Goal: Transaction & Acquisition: Purchase product/service

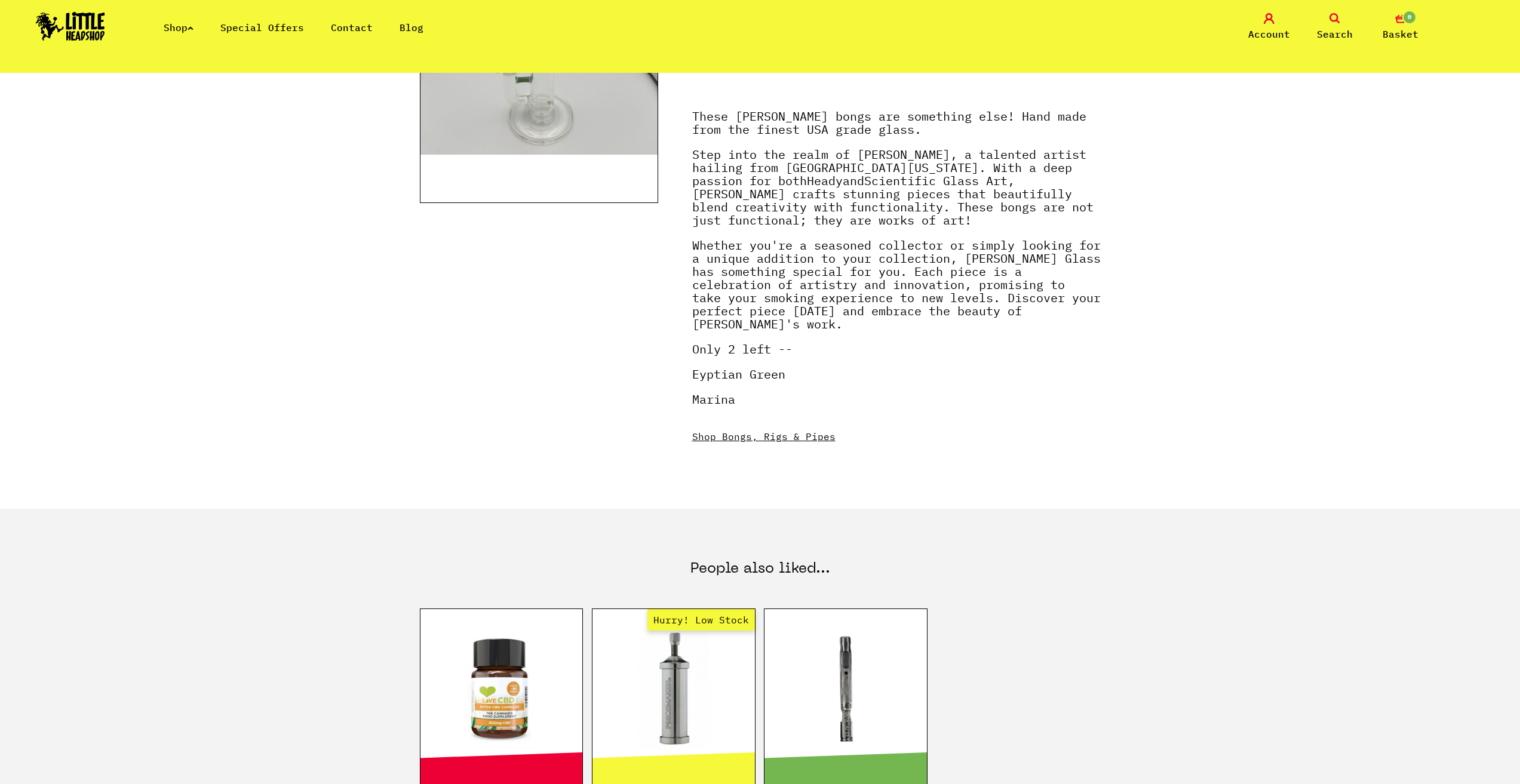
scroll to position [119, 0]
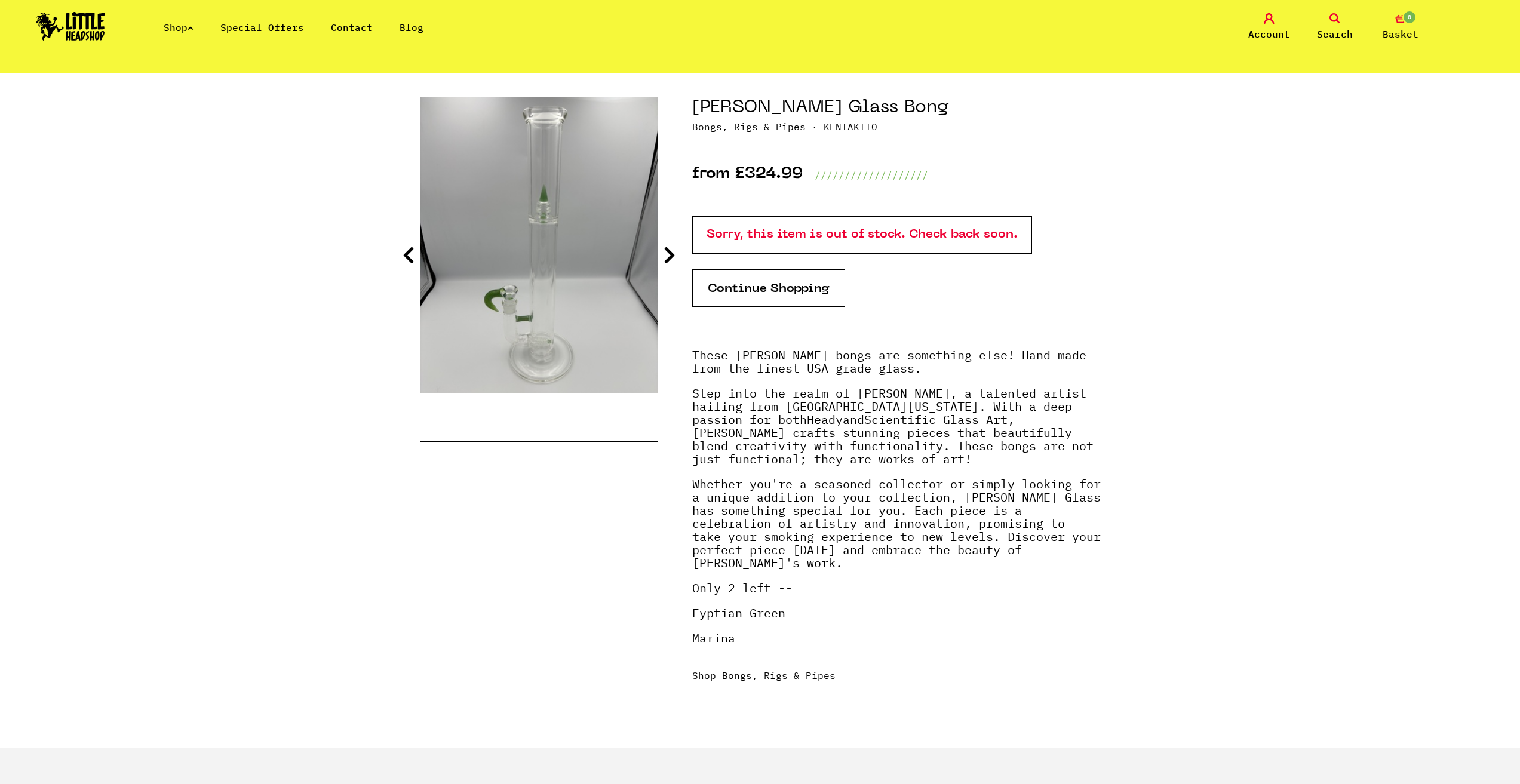
click at [180, 28] on link "Shop" at bounding box center [178, 28] width 30 height 12
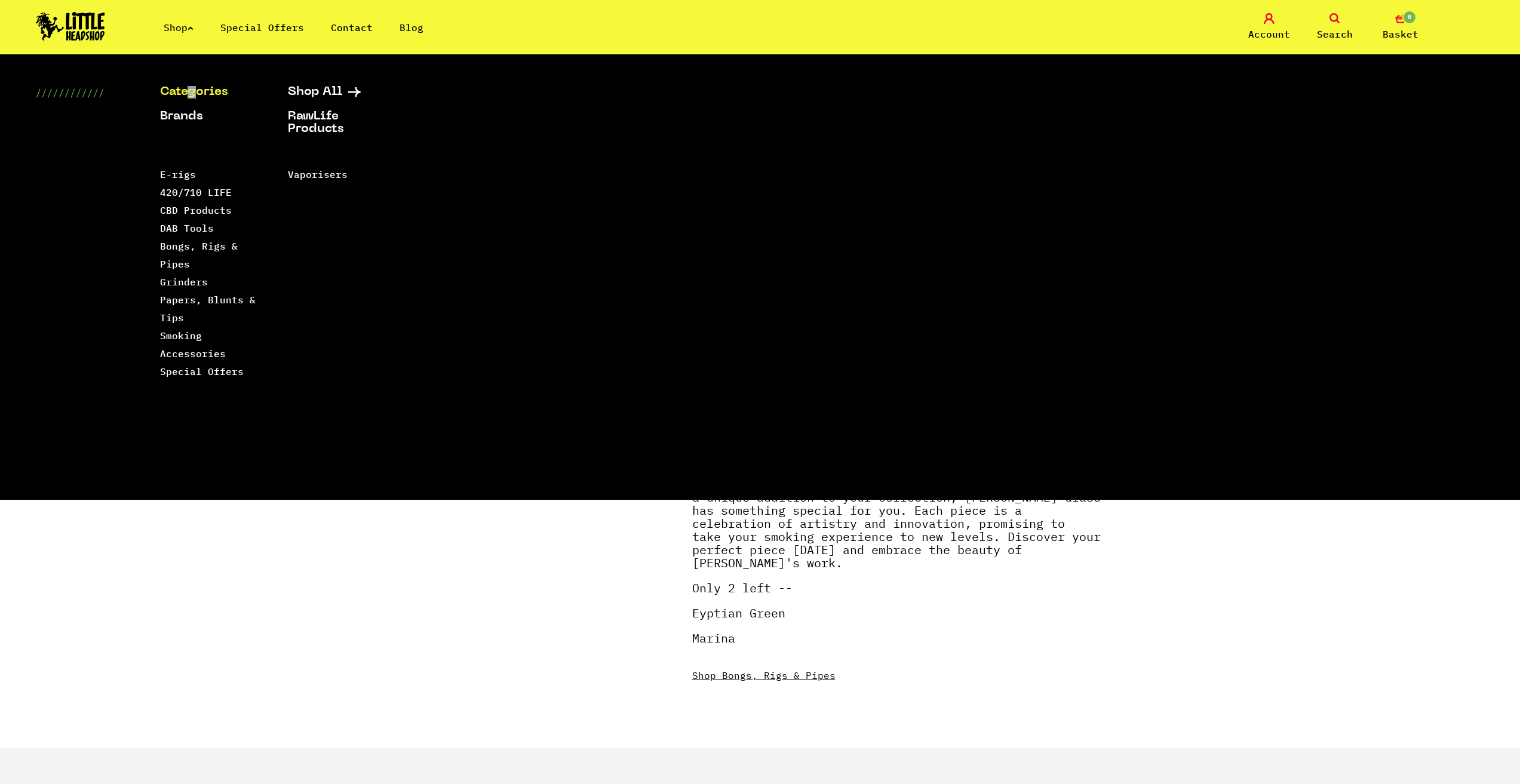
click at [194, 87] on link "Categories" at bounding box center [209, 92] width 98 height 13
click at [176, 244] on link "Bongs, Rigs & Pipes" at bounding box center [199, 254] width 78 height 30
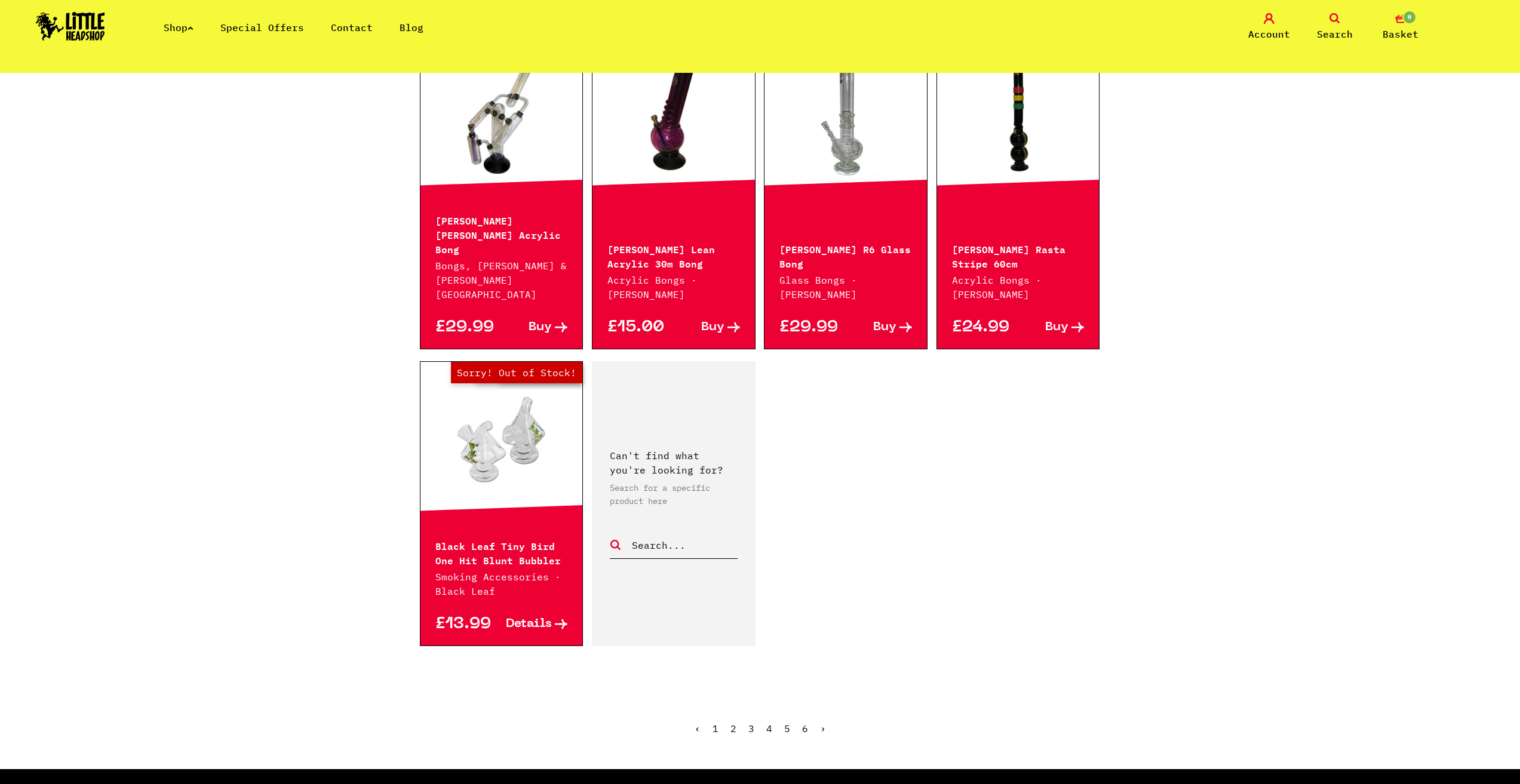
scroll to position [1710, 0]
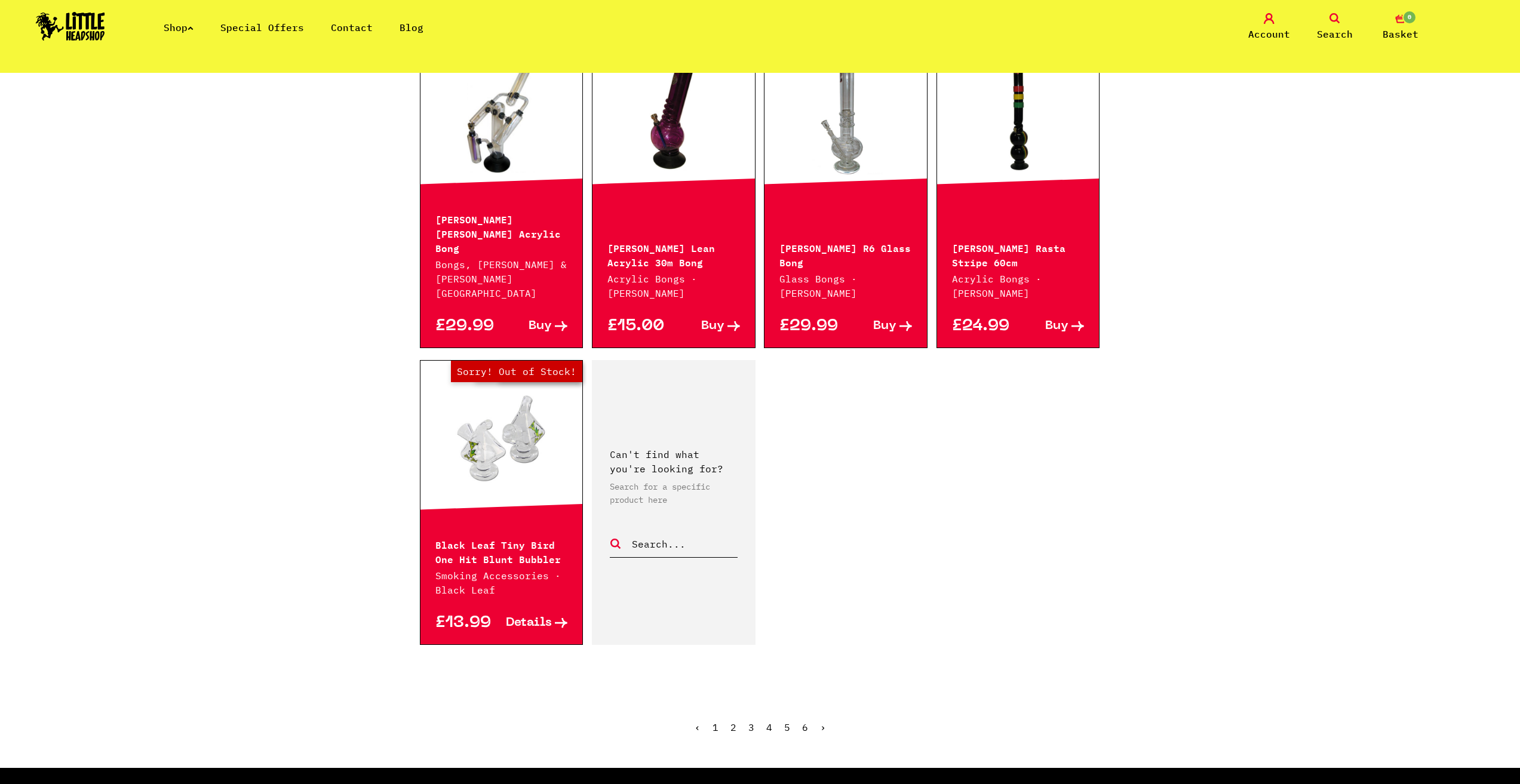
click at [732, 721] on link "2" at bounding box center [733, 727] width 6 height 12
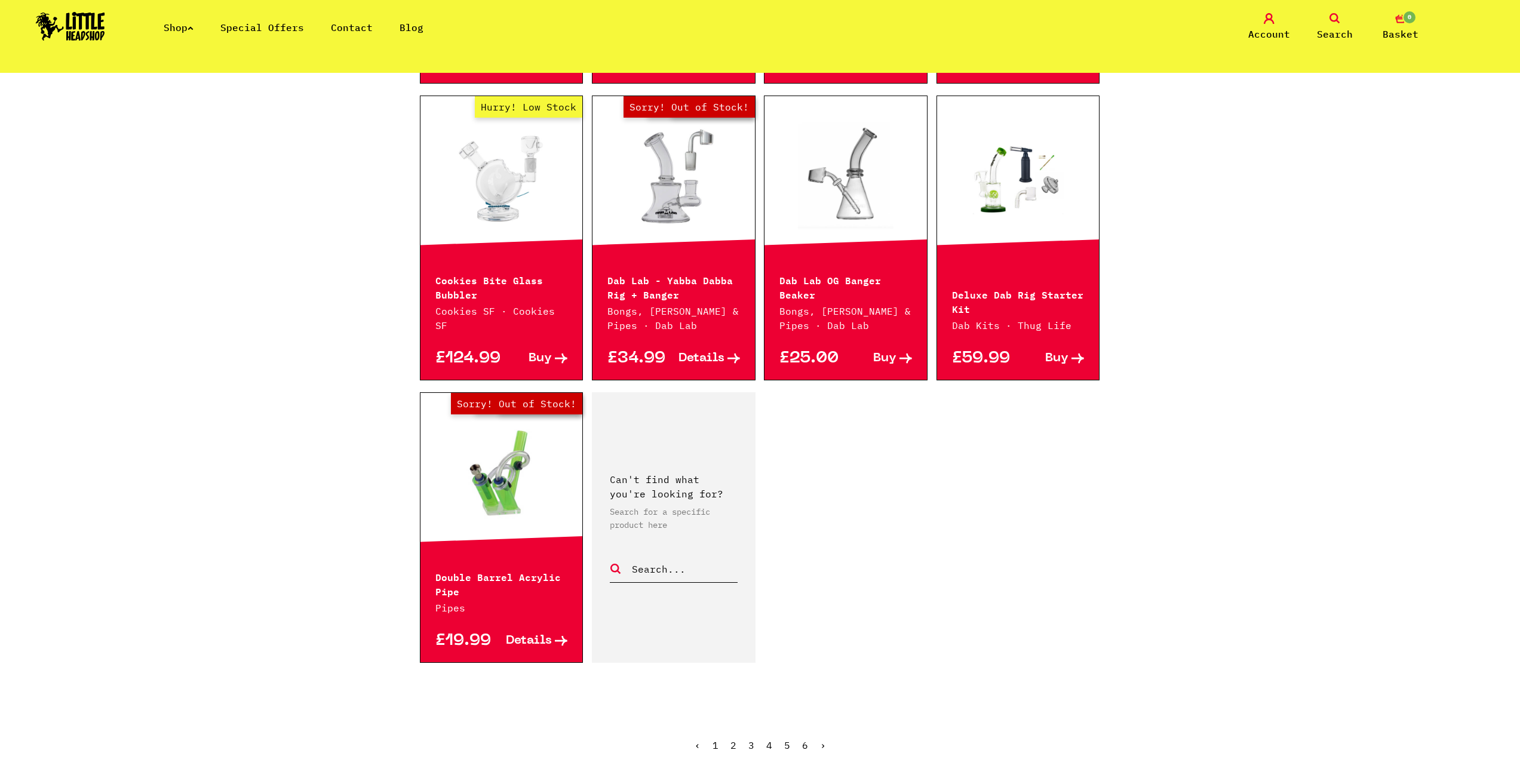
scroll to position [1791, 0]
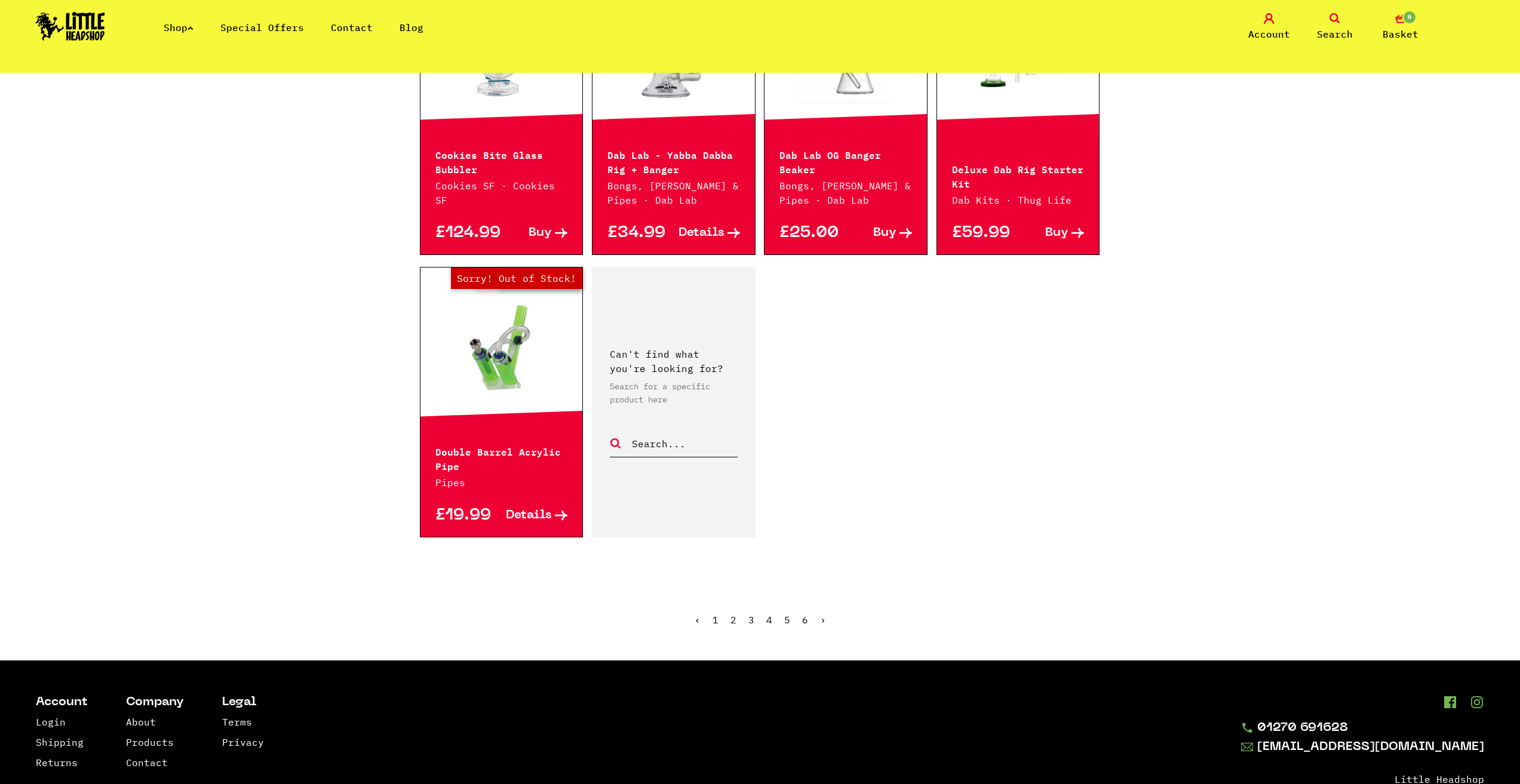
click at [734, 614] on span "2" at bounding box center [733, 620] width 6 height 12
click at [733, 614] on span "2" at bounding box center [733, 620] width 6 height 12
